Goal: Information Seeking & Learning: Learn about a topic

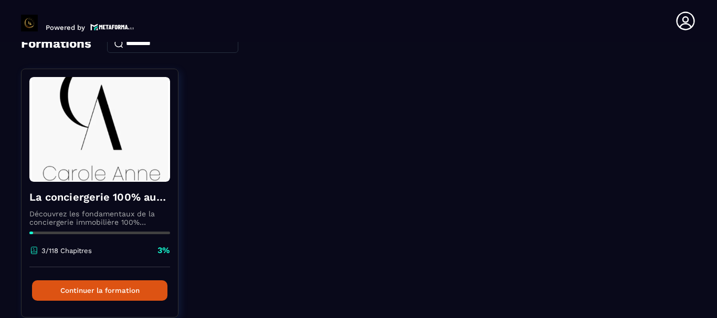
scroll to position [102, 0]
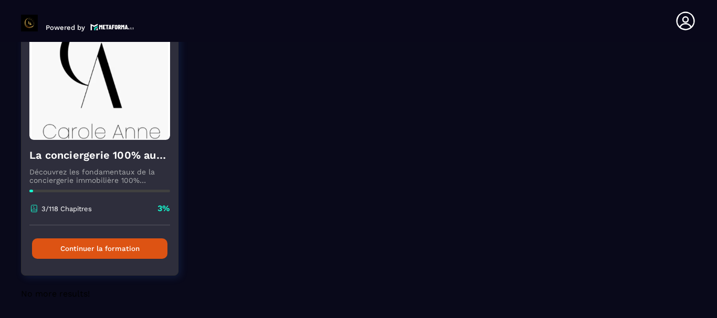
click at [90, 248] on button "Continuer la formation" at bounding box center [99, 249] width 135 height 20
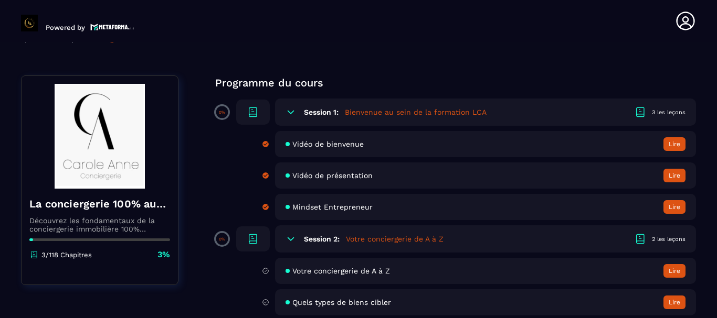
scroll to position [120, 0]
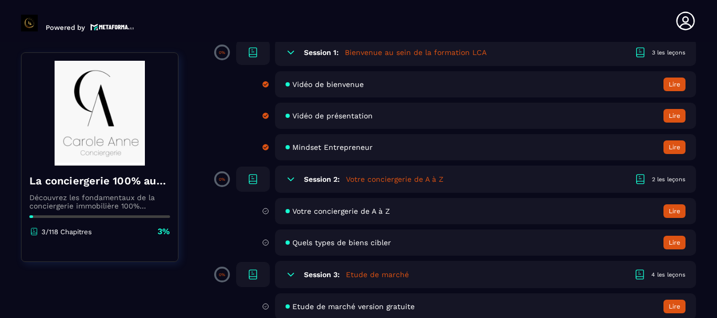
click at [671, 211] on button "Lire" at bounding box center [674, 212] width 22 height 14
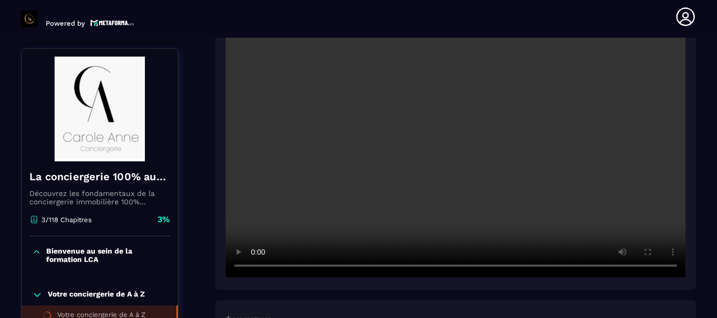
scroll to position [348, 0]
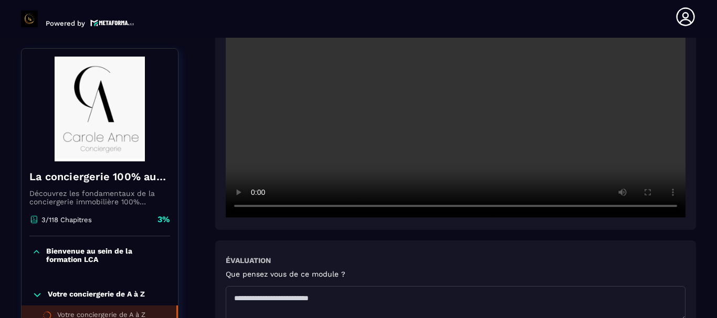
click at [240, 286] on textarea at bounding box center [455, 303] width 459 height 35
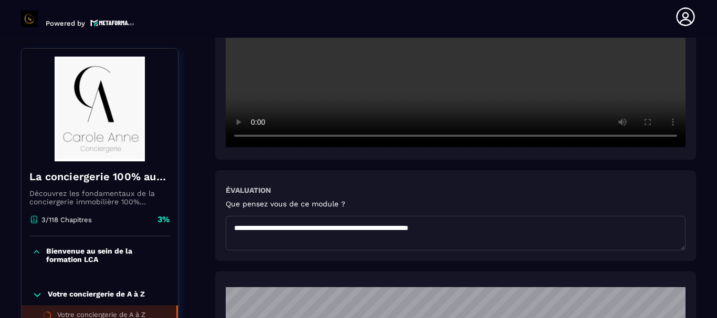
scroll to position [478, 0]
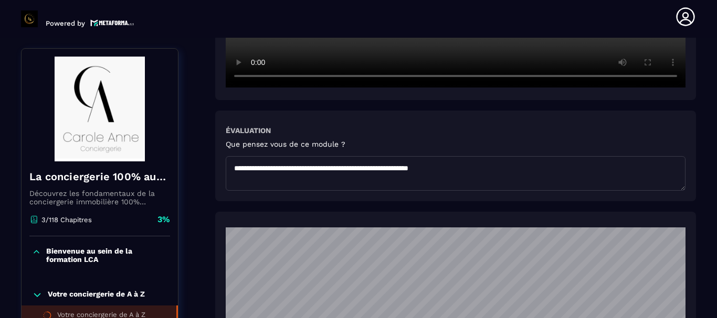
click at [473, 156] on textarea "**********" at bounding box center [455, 173] width 459 height 35
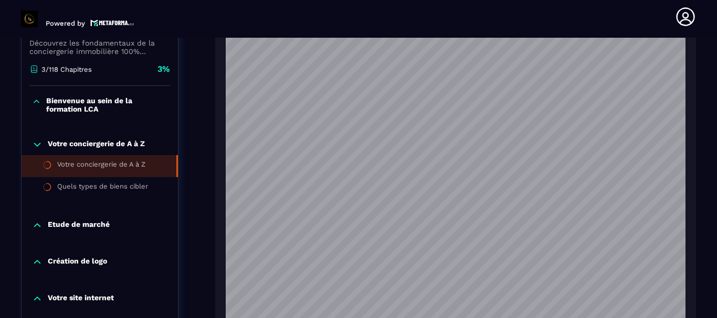
scroll to position [897, 0]
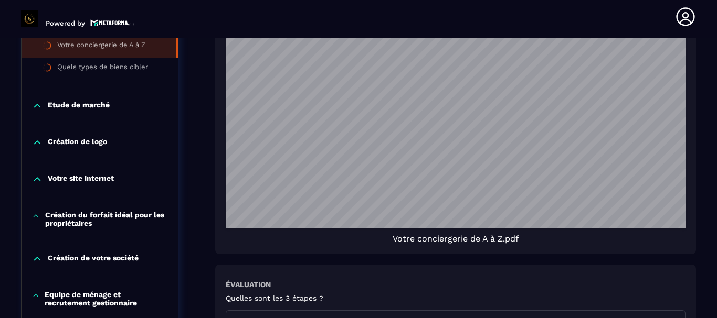
type textarea "**********"
click at [676, 234] on div "Votre conciergerie de A à Z.pdf" at bounding box center [455, 239] width 459 height 10
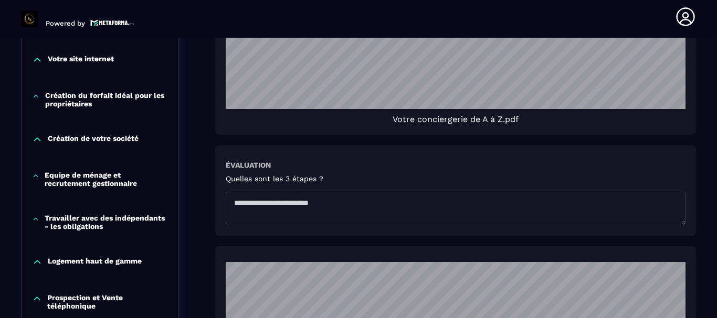
scroll to position [1076, 0]
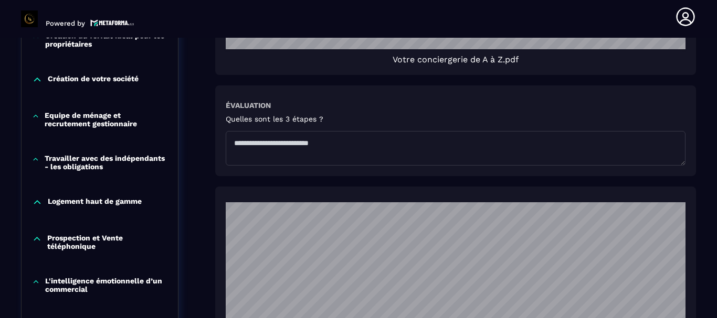
click at [247, 131] on textarea at bounding box center [455, 148] width 459 height 35
click at [232, 131] on textarea "*********" at bounding box center [455, 148] width 459 height 35
click at [282, 131] on textarea "**********" at bounding box center [455, 148] width 459 height 35
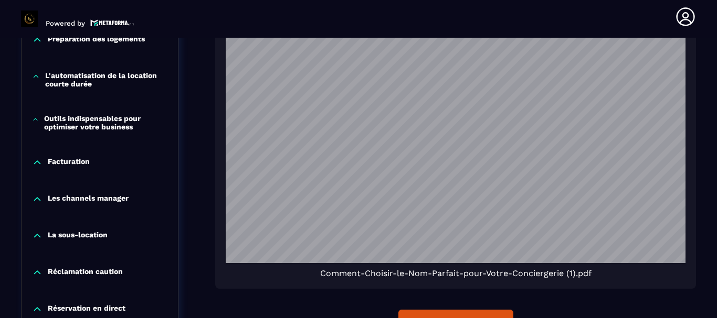
scroll to position [1495, 0]
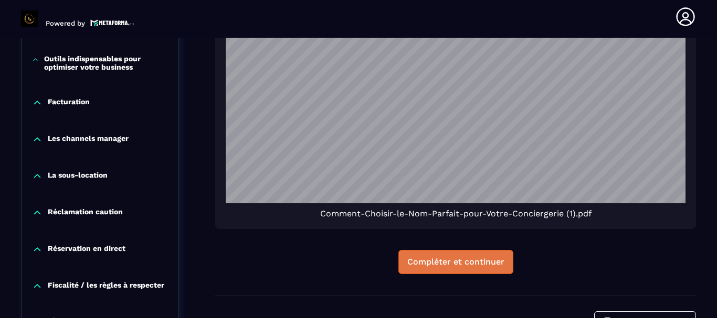
type textarea "**********"
click at [471, 257] on div "Compléter et continuer" at bounding box center [455, 262] width 97 height 10
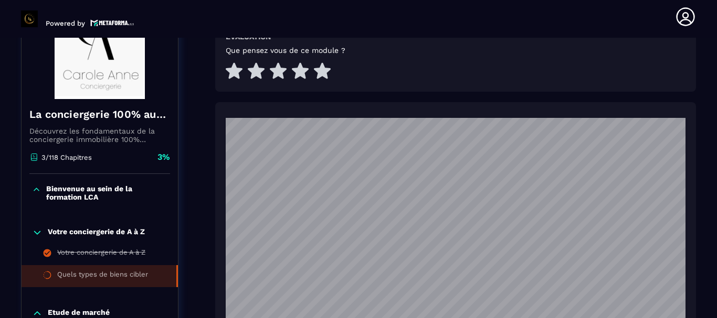
scroll to position [598, 0]
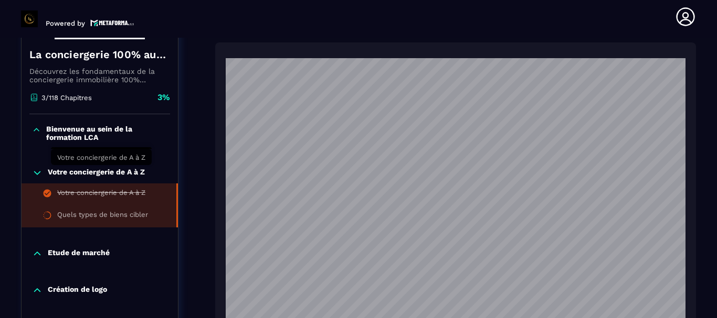
click at [98, 189] on div "Votre conciergerie de A à Z" at bounding box center [101, 195] width 88 height 12
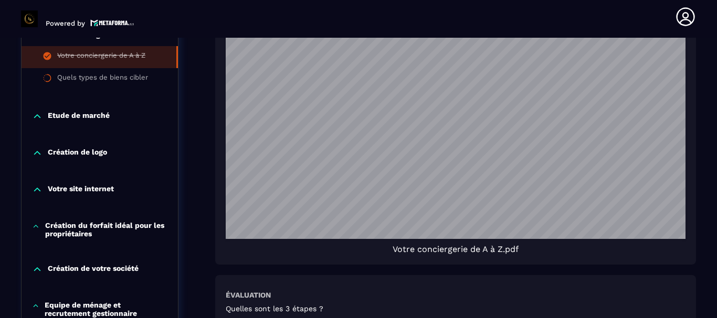
scroll to position [946, 0]
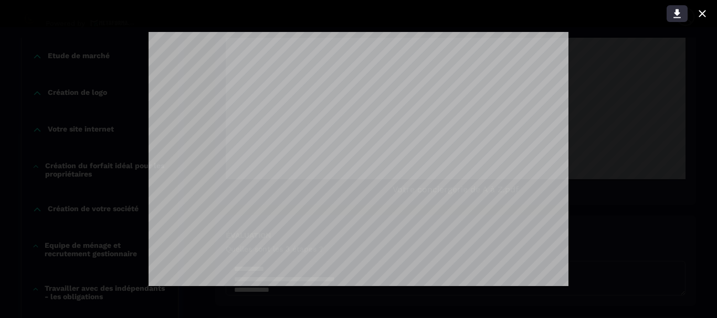
click at [677, 8] on icon at bounding box center [676, 13] width 13 height 13
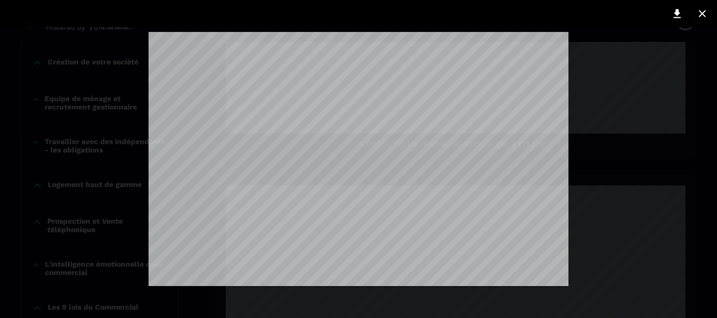
scroll to position [4, 0]
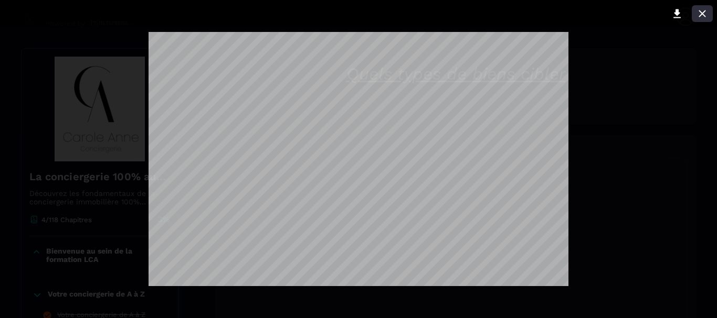
click at [702, 10] on icon at bounding box center [702, 13] width 13 height 13
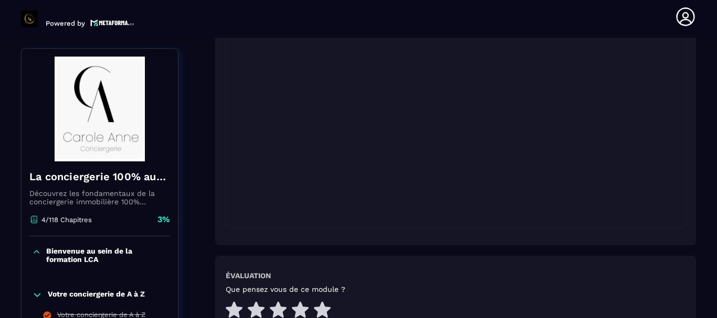
scroll to position [359, 0]
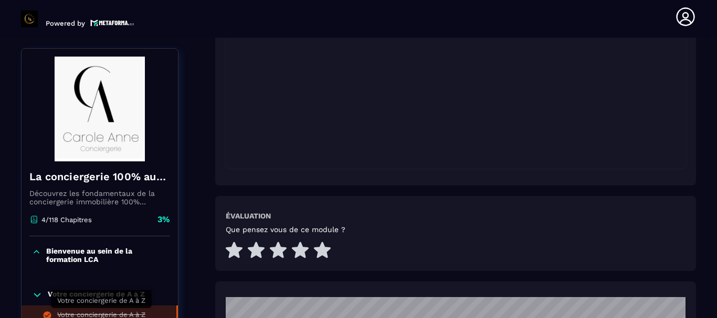
click at [129, 313] on div "Votre conciergerie de A à Z" at bounding box center [101, 317] width 88 height 12
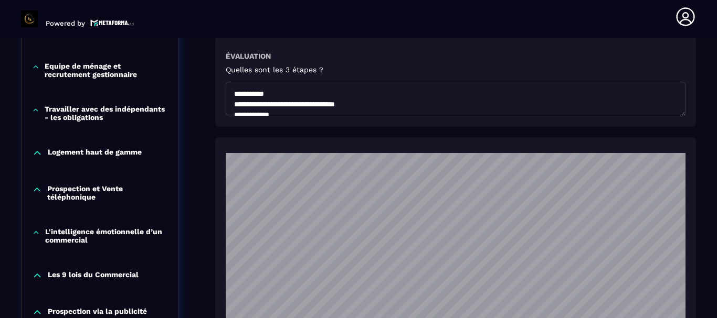
scroll to position [1245, 0]
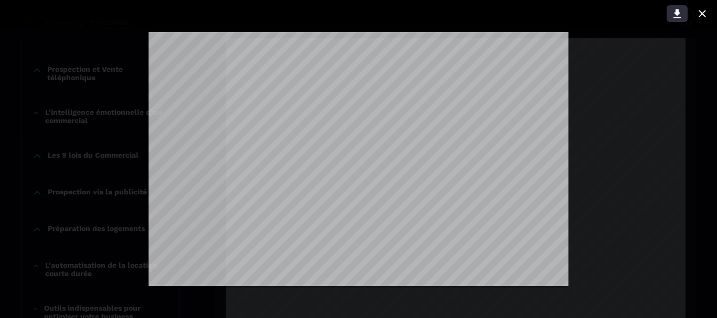
click at [673, 10] on icon at bounding box center [676, 13] width 13 height 13
click at [700, 8] on icon at bounding box center [702, 13] width 13 height 13
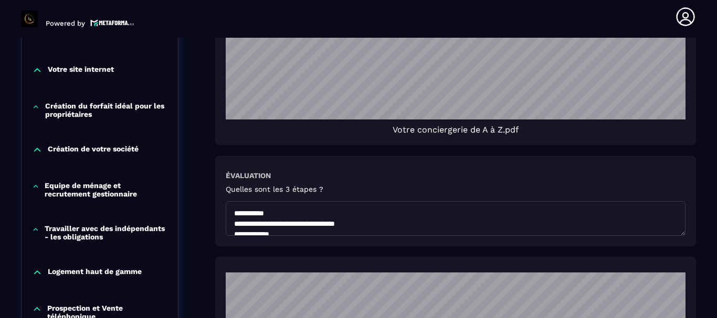
scroll to position [827, 0]
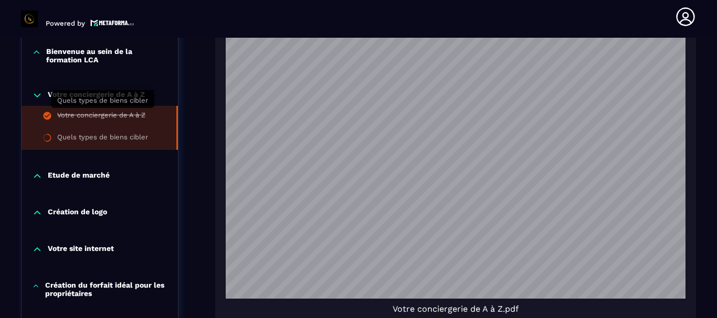
click at [122, 133] on div "Quels types de biens cibler" at bounding box center [102, 139] width 91 height 12
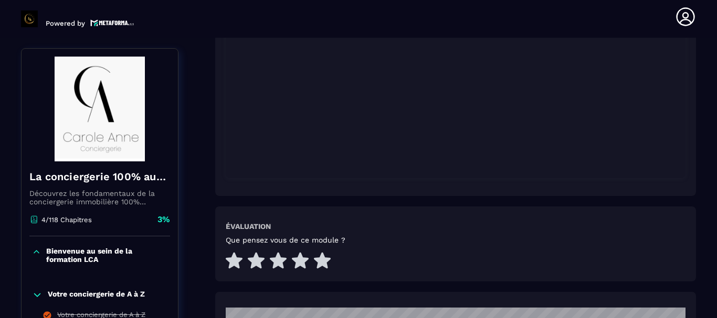
scroll to position [408, 0]
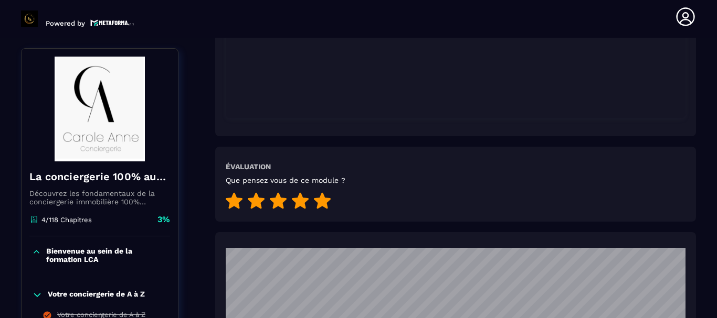
click at [324, 193] on icon at bounding box center [322, 201] width 17 height 16
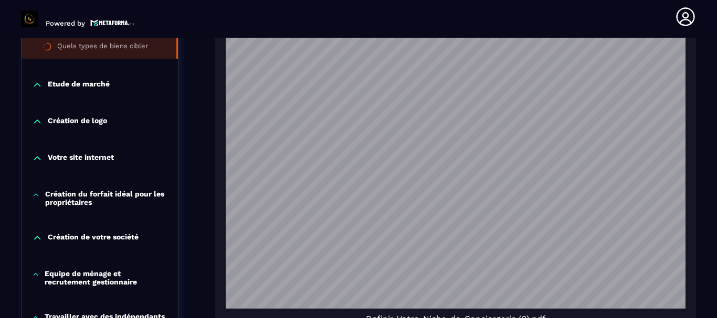
scroll to position [827, 0]
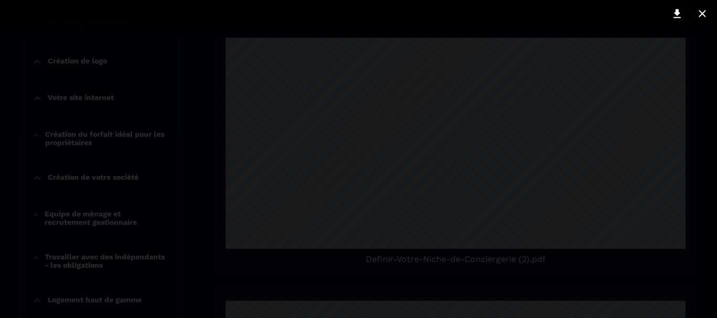
click at [518, 152] on div at bounding box center [358, 159] width 717 height 318
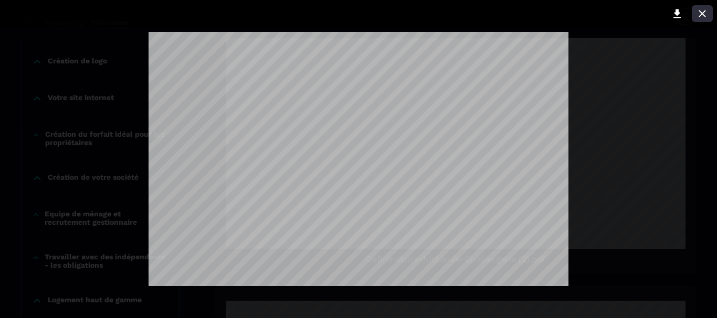
click at [702, 9] on icon at bounding box center [702, 13] width 13 height 13
click at [674, 12] on icon at bounding box center [676, 13] width 13 height 13
click at [704, 11] on icon at bounding box center [701, 13] width 7 height 7
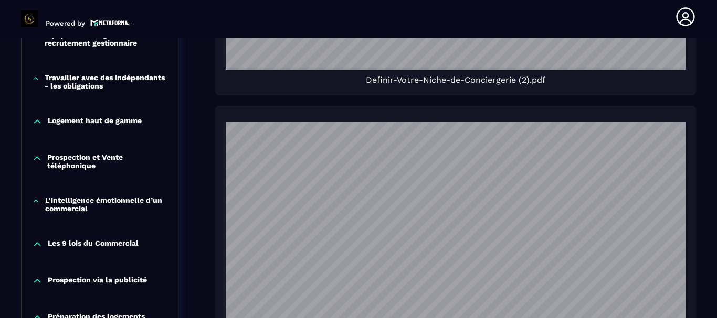
scroll to position [478, 0]
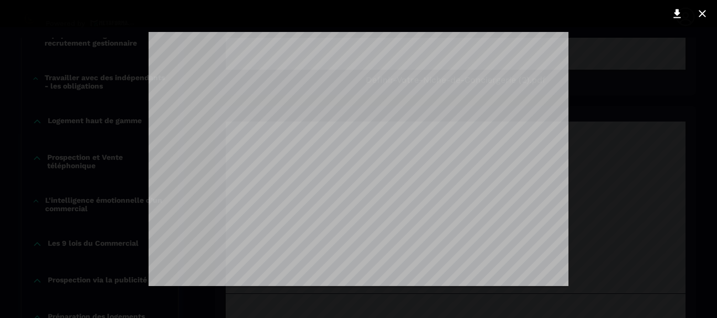
click at [440, 200] on div at bounding box center [358, 159] width 420 height 255
click at [678, 13] on icon at bounding box center [676, 13] width 7 height 9
click at [705, 9] on icon at bounding box center [702, 13] width 13 height 13
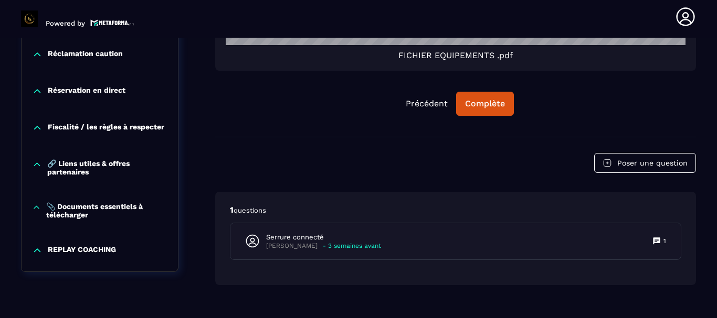
scroll to position [1323, 0]
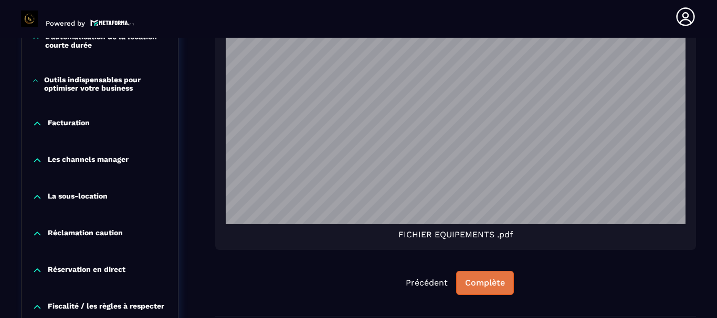
click at [485, 278] on div "Complète" at bounding box center [485, 283] width 40 height 10
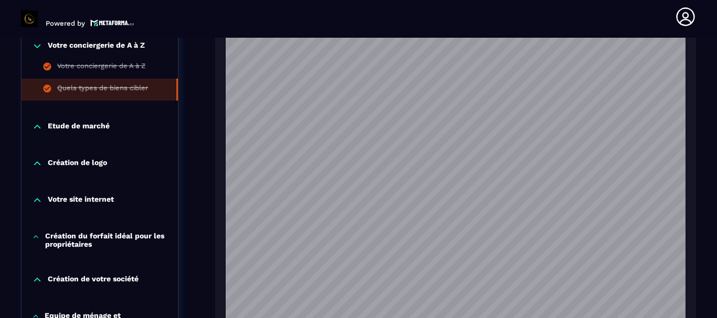
scroll to position [665, 0]
